Goal: Navigation & Orientation: Go to known website

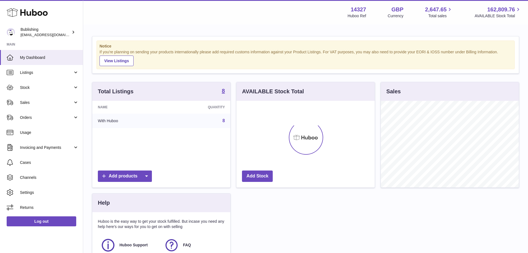
scroll to position [87, 138]
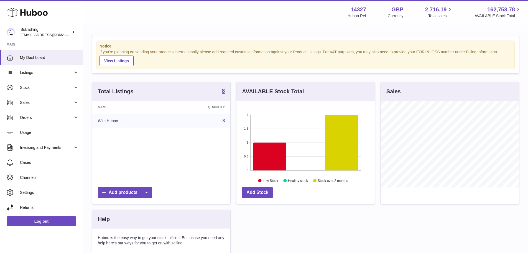
scroll to position [87, 138]
